Goal: Use online tool/utility

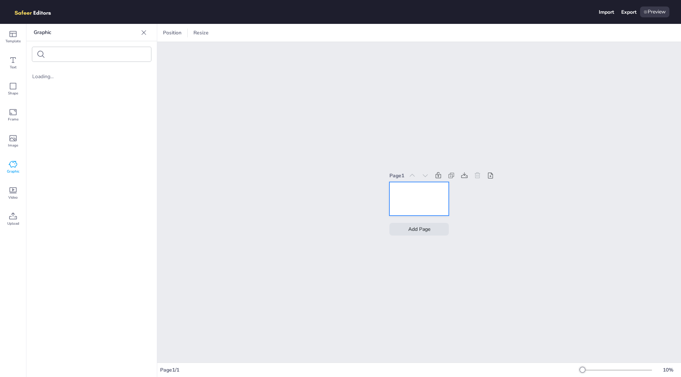
click at [418, 199] on div at bounding box center [418, 198] width 59 height 33
click at [480, 205] on div "Page 1 Add Page" at bounding box center [419, 202] width 524 height 321
click at [400, 191] on div at bounding box center [418, 198] width 59 height 33
click at [305, 187] on div "Page 1 Add Page" at bounding box center [419, 202] width 524 height 321
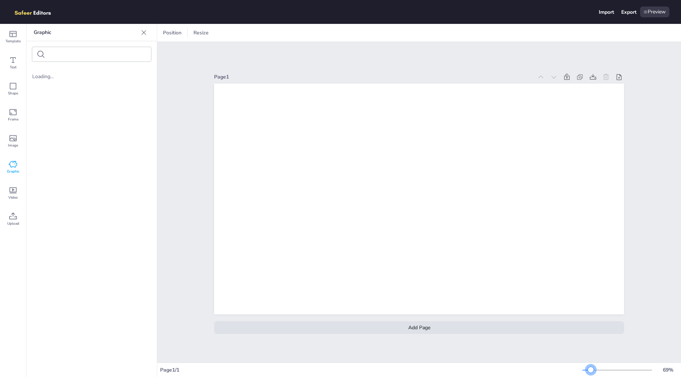
drag, startPoint x: 583, startPoint y: 368, endPoint x: 591, endPoint y: 372, distance: 9.1
click at [591, 372] on div at bounding box center [591, 370] width 6 height 6
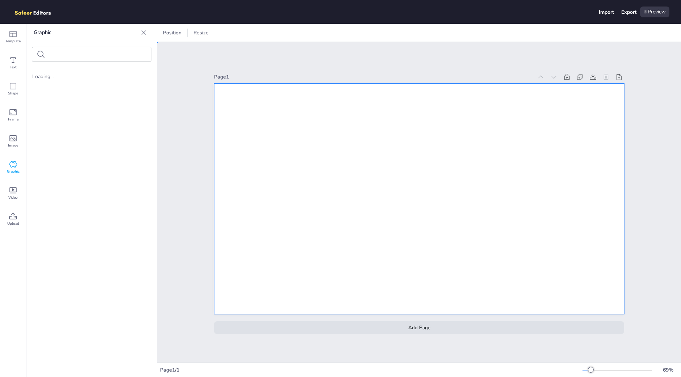
click at [440, 309] on div at bounding box center [419, 199] width 410 height 231
click at [12, 251] on div "Template Text Shape Frame Image Graphic Video Upload" at bounding box center [13, 201] width 26 height 354
click at [11, 38] on icon at bounding box center [13, 34] width 9 height 9
click at [143, 32] on icon at bounding box center [144, 32] width 5 height 5
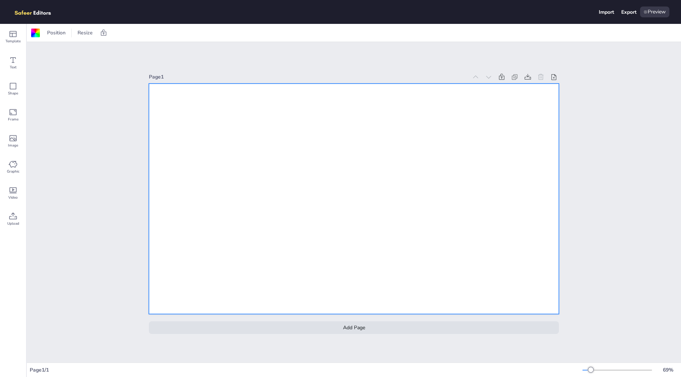
click at [0, 252] on div "Template Text Shape Frame Image Graphic Video Upload" at bounding box center [13, 201] width 26 height 354
click at [594, 372] on div at bounding box center [617, 371] width 70 height 6
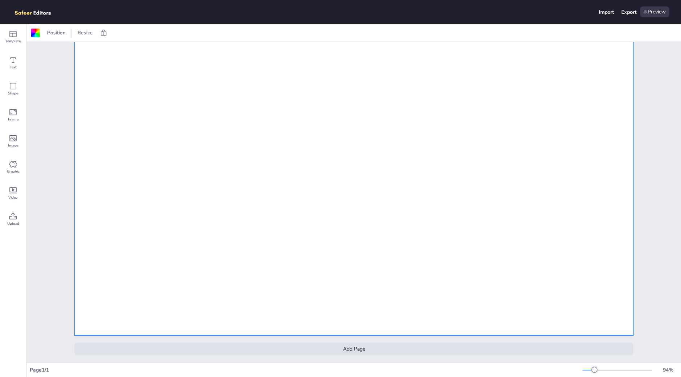
scroll to position [48, 0]
click at [602, 368] on div at bounding box center [617, 371] width 70 height 6
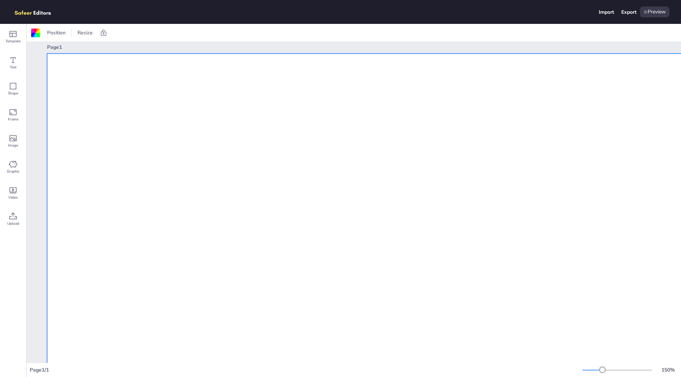
scroll to position [8, 0]
click at [0, 300] on div "Template Text Shape Frame Image Graphic Video Upload" at bounding box center [13, 201] width 26 height 354
